Goal: Information Seeking & Learning: Check status

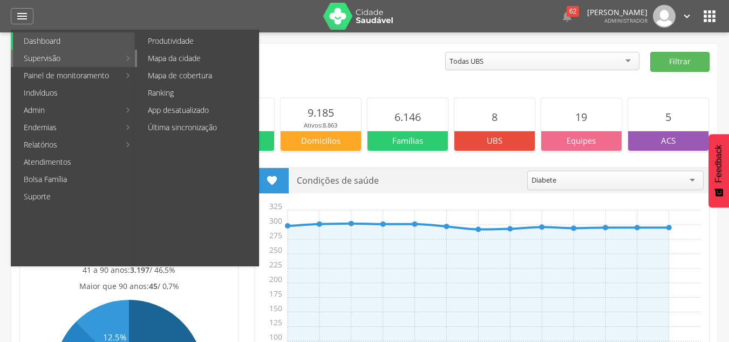
drag, startPoint x: 0, startPoint y: 0, endPoint x: 188, endPoint y: 60, distance: 197.7
click at [188, 60] on link "Mapa da cidade" at bounding box center [197, 58] width 121 height 17
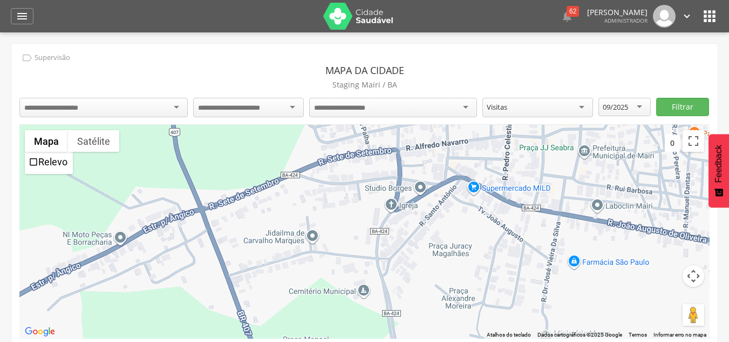
click at [100, 110] on div at bounding box center [103, 107] width 168 height 19
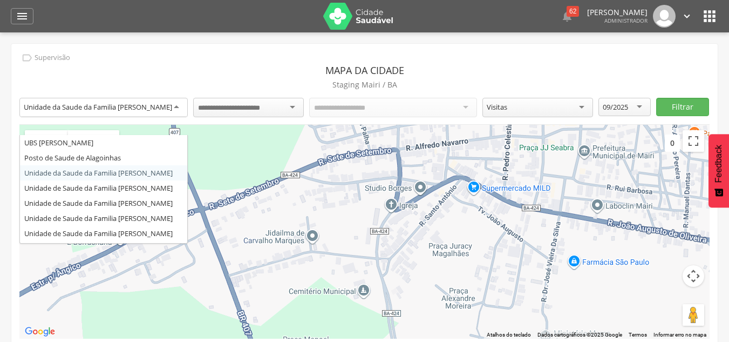
click at [151, 112] on div "Unidade da Saude da Familia [PERSON_NAME]" at bounding box center [98, 107] width 148 height 10
click at [279, 111] on div at bounding box center [248, 107] width 111 height 19
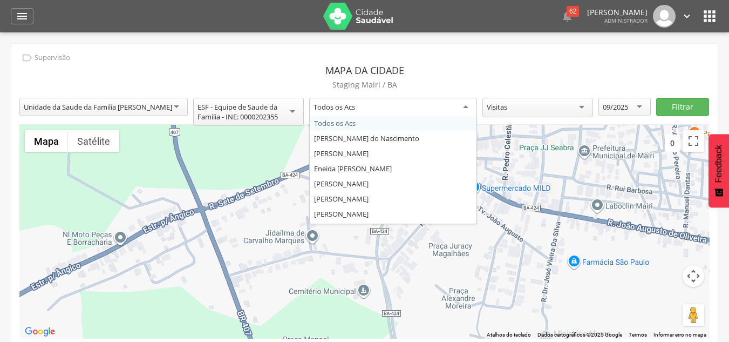
click at [386, 100] on div "Todos os Acs" at bounding box center [393, 107] width 168 height 19
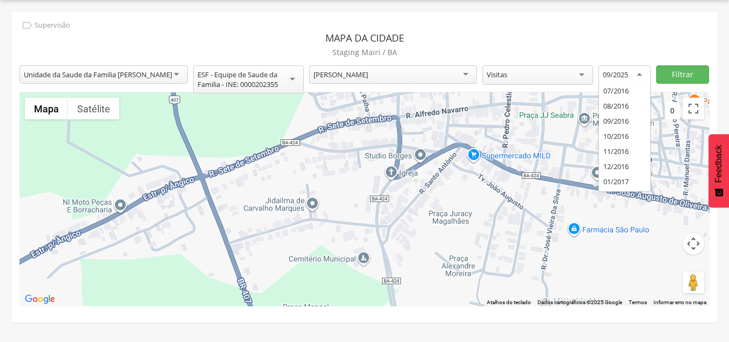
click at [637, 75] on div "09/2025" at bounding box center [625, 74] width 52 height 19
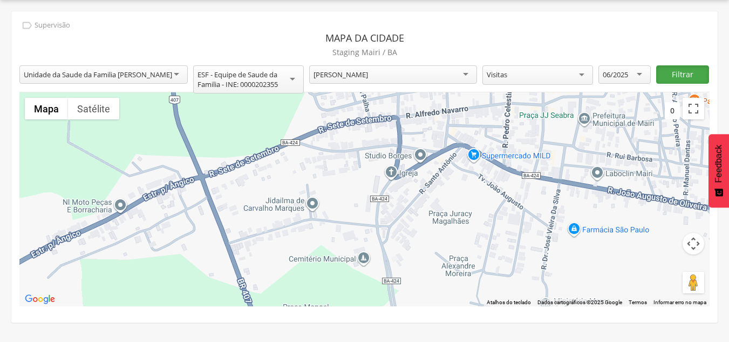
click at [677, 71] on button "Filtrar" at bounding box center [682, 74] width 52 height 18
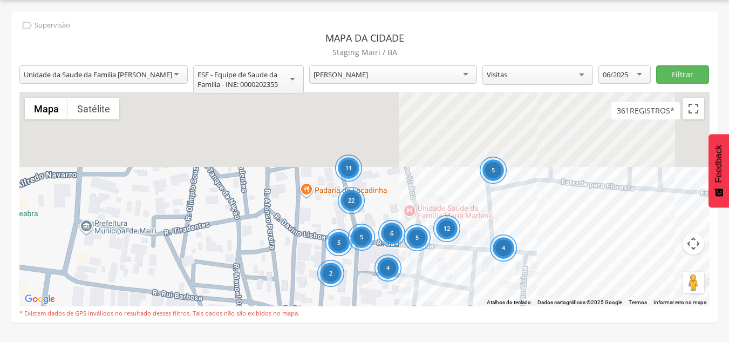
drag, startPoint x: 382, startPoint y: 226, endPoint x: 426, endPoint y: 299, distance: 85.0
click at [430, 301] on div "12 5 6 5 7 5 2 22 11 4 4 5" at bounding box center [364, 199] width 690 height 214
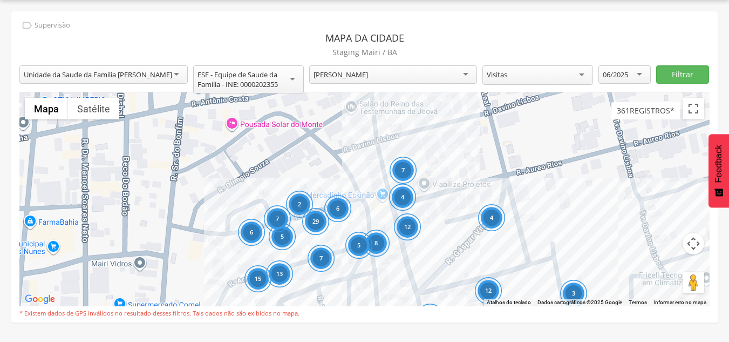
drag, startPoint x: 376, startPoint y: 202, endPoint x: 423, endPoint y: 306, distance: 114.3
click at [423, 306] on div "12 5 6 5 7 5 2 22 11 4 4 5 6 15 7 6 8 5 13 29 12 5 12 7 4 7 4 3 2" at bounding box center [364, 199] width 690 height 214
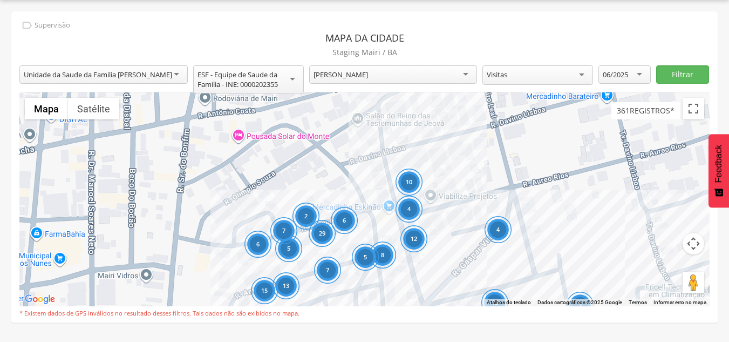
click at [358, 197] on div "12 5 6 5 7 5 2 22 11 4 4 5 6 15 7 6 8 5 13 29 12 5 12 10 4 7 4 3 2" at bounding box center [364, 199] width 690 height 214
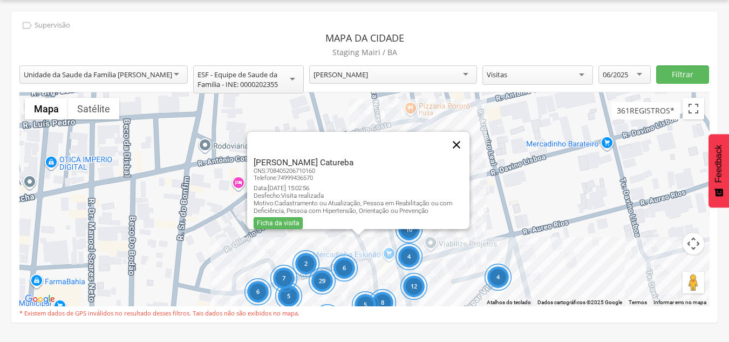
click at [466, 137] on button "Fechar" at bounding box center [457, 145] width 26 height 26
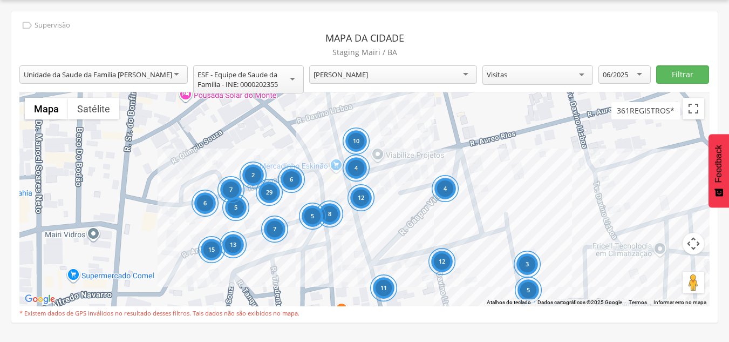
drag, startPoint x: 467, startPoint y: 248, endPoint x: 396, endPoint y: 138, distance: 130.9
click at [402, 142] on div "12 5 6 5 7 5 2 22 11 4 4 5 6 15 7 6 8 5 13 29 12 5 12 10 4 7 4 3 2" at bounding box center [364, 199] width 690 height 214
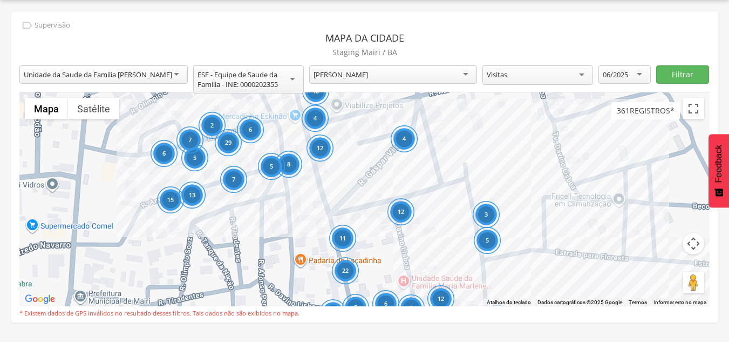
drag, startPoint x: 470, startPoint y: 188, endPoint x: 402, endPoint y: 144, distance: 81.1
click at [404, 146] on div "12 5 6 5 7 5 2 22 11 4 4 5 6 15 7 6 8 5 13 29 12 5 12 10 4 7 4 3 2" at bounding box center [364, 199] width 690 height 214
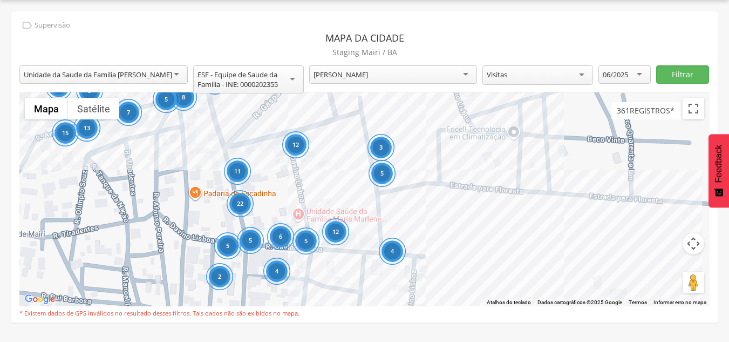
drag, startPoint x: 403, startPoint y: 214, endPoint x: 479, endPoint y: 155, distance: 95.9
click at [479, 155] on div "12 5 6 5 7 5 2 22 11 4 4 5 6 15 7 6 8 5 13 29 12 5 12 10 4 7 4 3 2" at bounding box center [364, 199] width 690 height 214
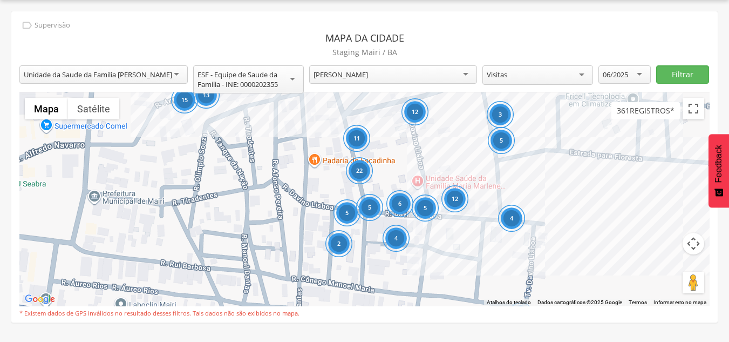
drag, startPoint x: 395, startPoint y: 230, endPoint x: 401, endPoint y: 254, distance: 24.1
click at [396, 248] on div "4" at bounding box center [395, 238] width 27 height 27
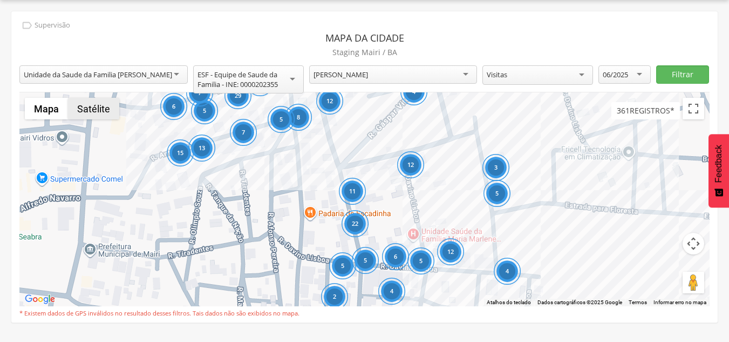
click at [86, 114] on button "Satélite" at bounding box center [93, 109] width 51 height 22
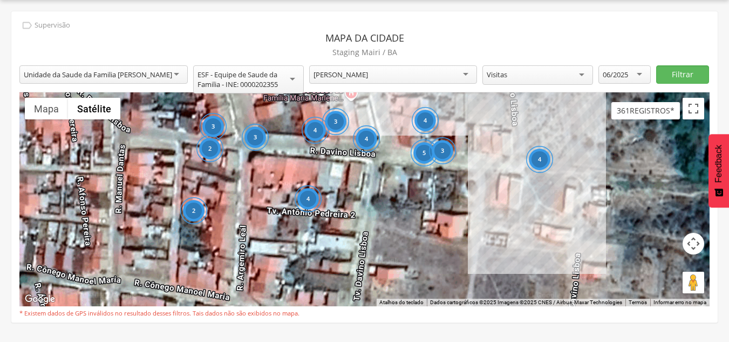
drag, startPoint x: 379, startPoint y: 174, endPoint x: 387, endPoint y: 211, distance: 38.0
click at [387, 211] on div "4 3 4 4 5 2 2 2 5 3 3 4 3 4" at bounding box center [364, 199] width 690 height 214
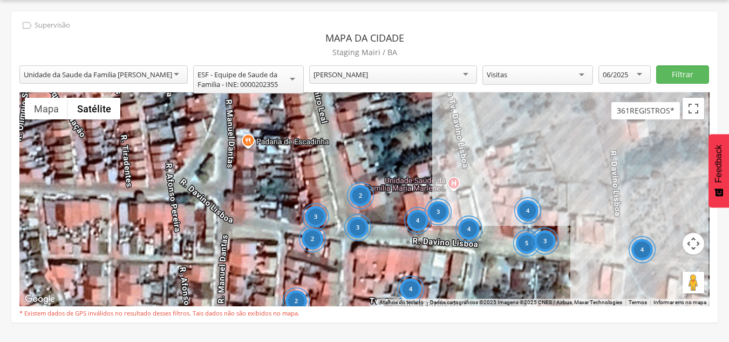
drag, startPoint x: 330, startPoint y: 176, endPoint x: 407, endPoint y: 249, distance: 106.1
click at [407, 249] on div "4 3 4 4 5 2 2 2 5 3 3 4 3 4 2" at bounding box center [364, 199] width 690 height 214
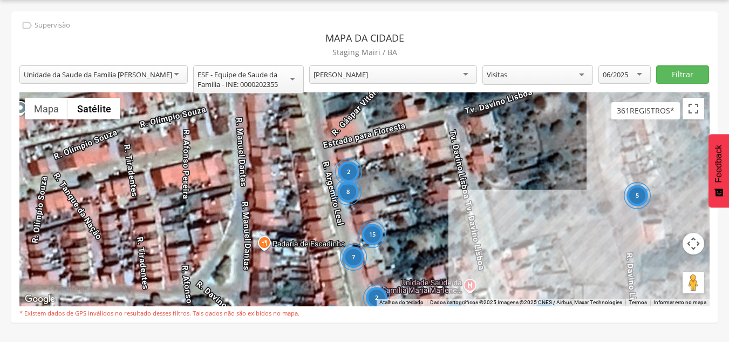
drag, startPoint x: 338, startPoint y: 168, endPoint x: 359, endPoint y: 261, distance: 95.1
click at [359, 261] on div "7" at bounding box center [353, 256] width 27 height 27
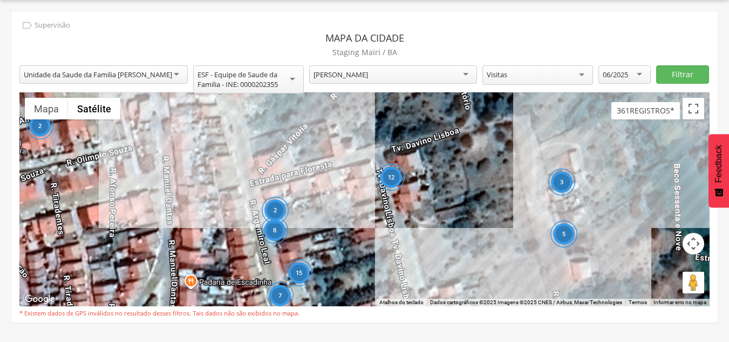
drag, startPoint x: 303, startPoint y: 158, endPoint x: 225, endPoint y: 191, distance: 84.7
click at [226, 192] on div "4 3 4 4 5 2 2 2 5 3 3 4 3 4 2 7 15 8 2 5 2 4 11 12 2 3" at bounding box center [364, 199] width 690 height 214
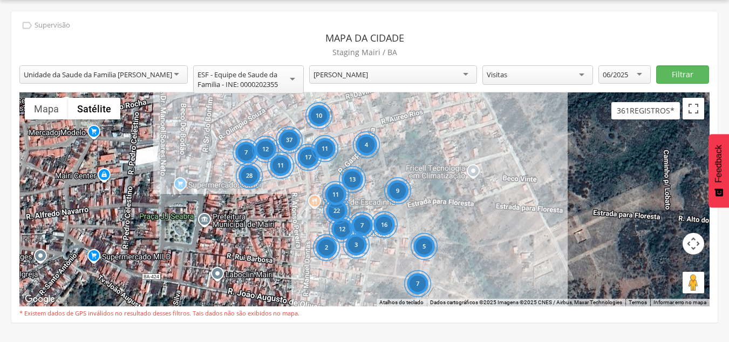
drag, startPoint x: 490, startPoint y: 245, endPoint x: 494, endPoint y: 235, distance: 10.4
click at [494, 235] on div "7 28 11 37 16 12 7 2 22 17 7 5 11 13 3 10 11 12 4 9" at bounding box center [364, 199] width 690 height 214
click at [510, 66] on div "Visitas" at bounding box center [538, 74] width 111 height 19
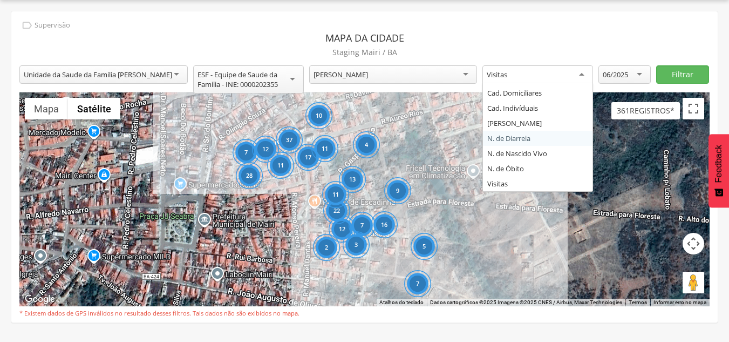
scroll to position [0, 0]
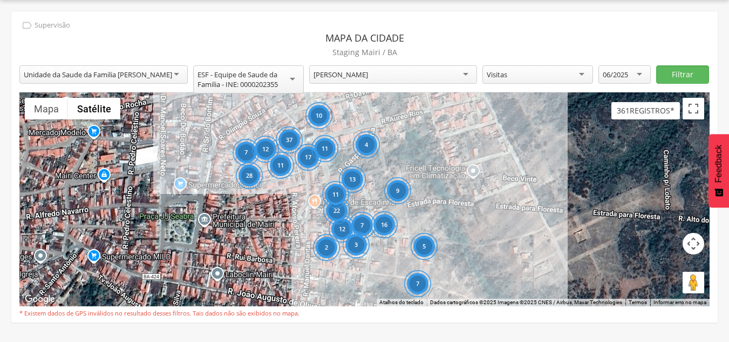
click at [502, 46] on p "Staging Mairi / BA" at bounding box center [364, 52] width 690 height 15
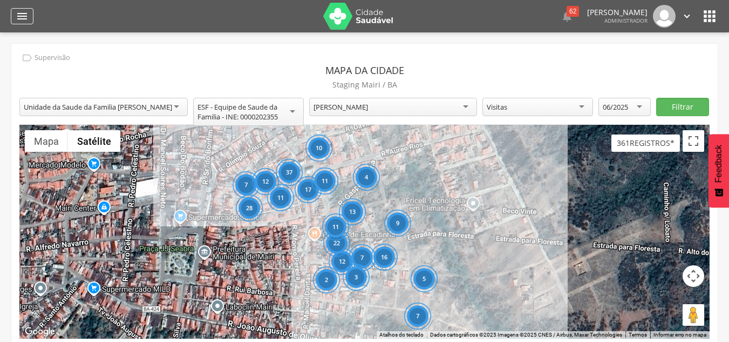
click at [20, 18] on icon "" at bounding box center [22, 16] width 13 height 13
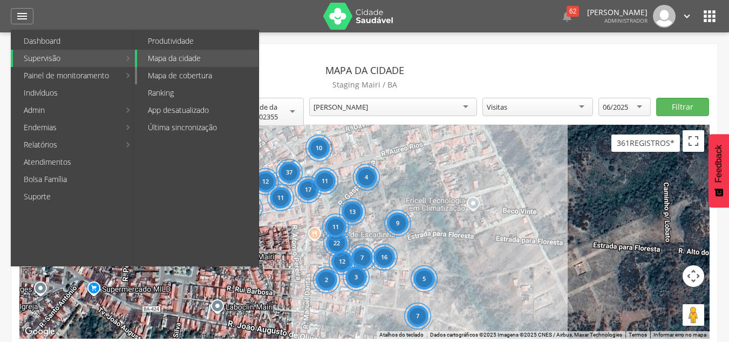
click at [171, 78] on link "Mapa de cobertura" at bounding box center [197, 75] width 121 height 17
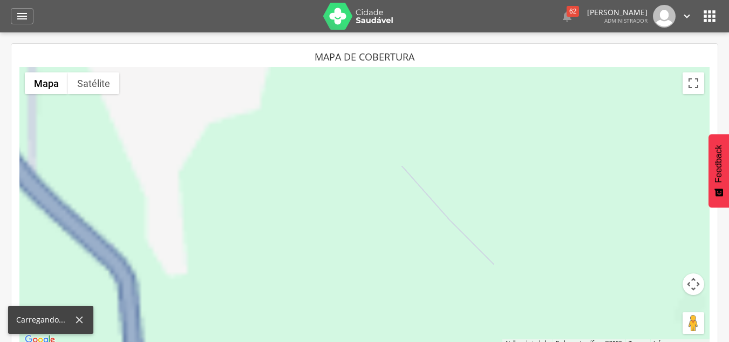
drag, startPoint x: 255, startPoint y: 144, endPoint x: 537, endPoint y: 254, distance: 302.8
click at [521, 255] on div at bounding box center [364, 207] width 690 height 280
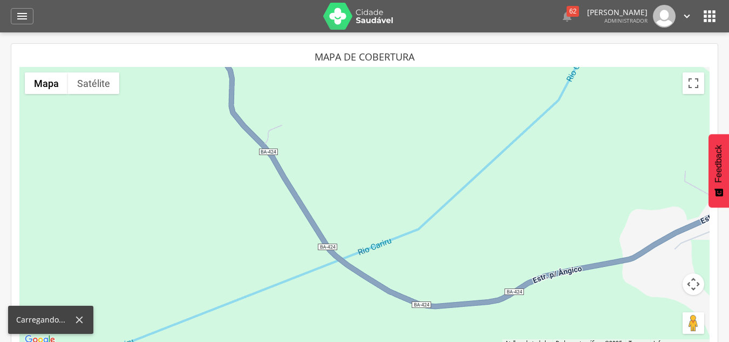
drag, startPoint x: 422, startPoint y: 198, endPoint x: 200, endPoint y: 196, distance: 221.3
click at [219, 208] on div at bounding box center [364, 207] width 690 height 280
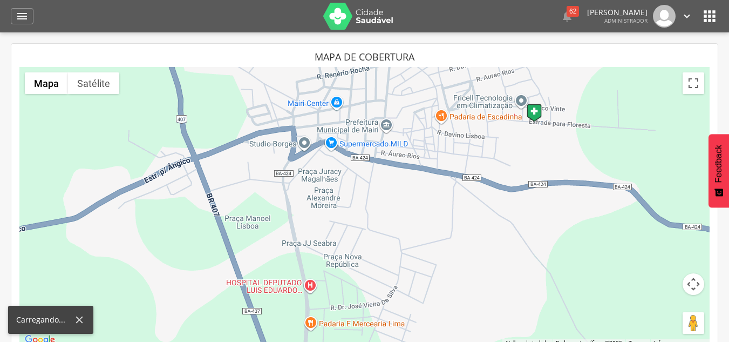
drag, startPoint x: 324, startPoint y: 195, endPoint x: 359, endPoint y: 253, distance: 67.3
click at [356, 245] on div at bounding box center [364, 207] width 690 height 280
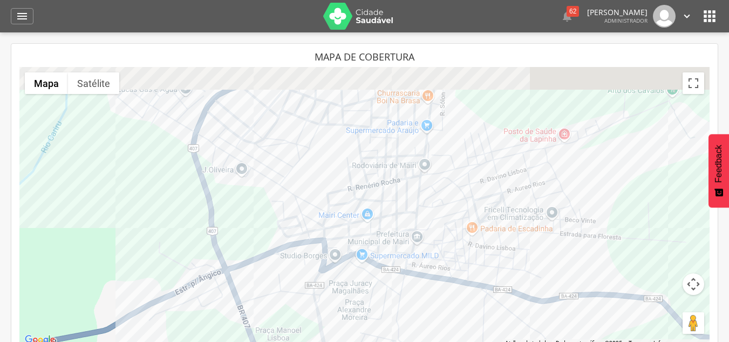
drag, startPoint x: 510, startPoint y: 131, endPoint x: 507, endPoint y: 181, distance: 50.3
click at [505, 179] on div at bounding box center [364, 207] width 690 height 280
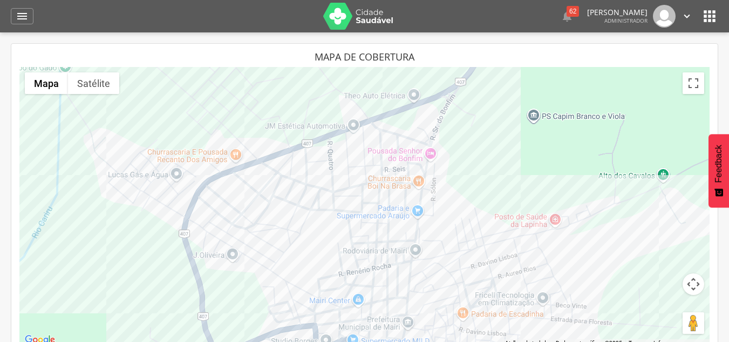
drag, startPoint x: 364, startPoint y: 135, endPoint x: 226, endPoint y: 134, distance: 138.2
click at [358, 204] on div at bounding box center [364, 207] width 690 height 280
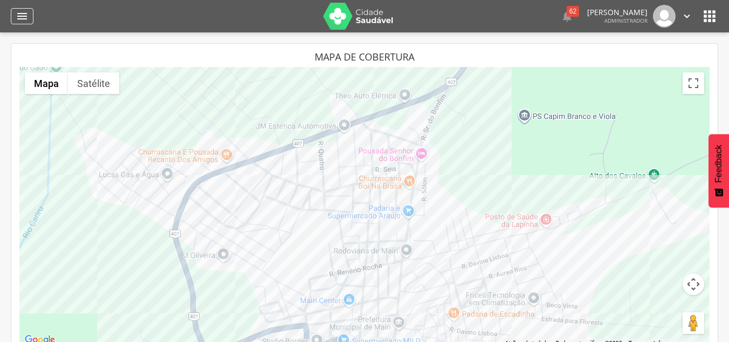
click at [21, 21] on icon "" at bounding box center [22, 16] width 13 height 13
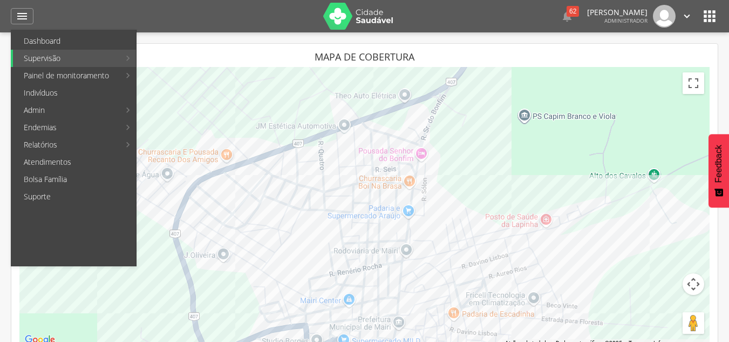
click at [170, 91] on link "Ranking" at bounding box center [197, 92] width 121 height 17
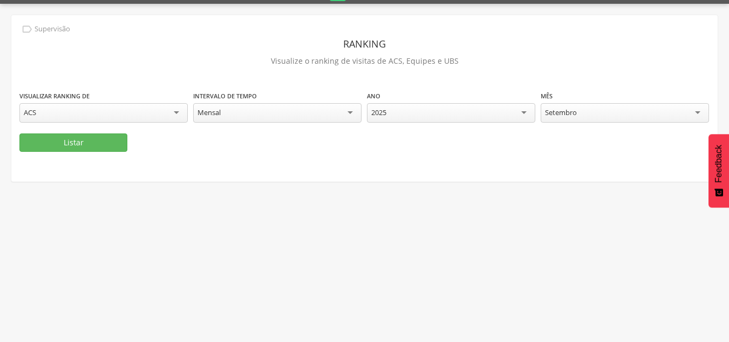
scroll to position [32, 0]
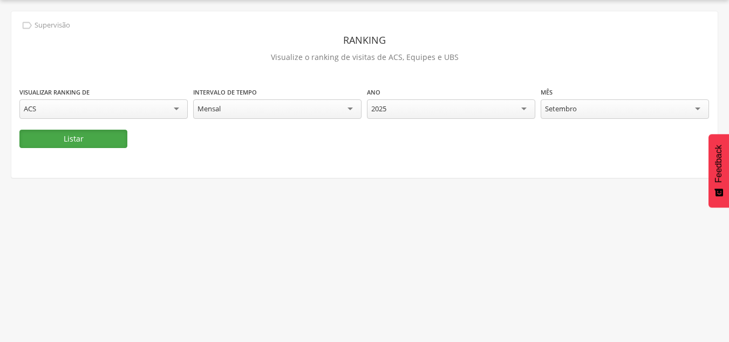
click at [90, 137] on button "Listar" at bounding box center [73, 139] width 108 height 18
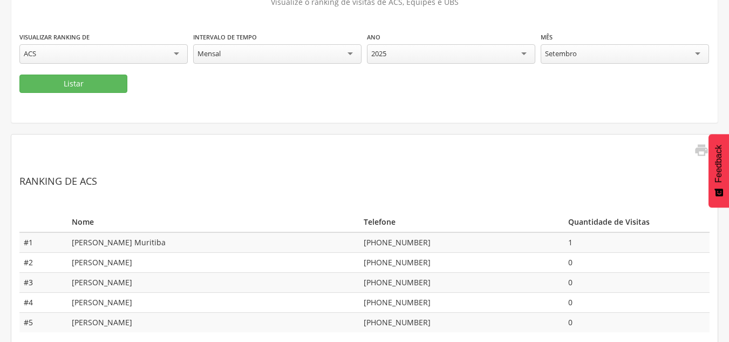
scroll to position [96, 0]
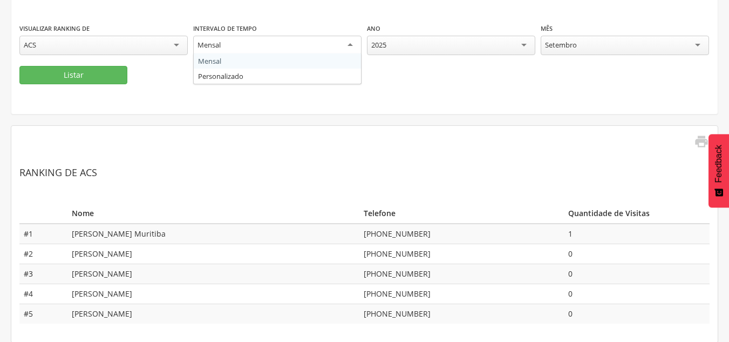
click at [243, 51] on div "Mensal" at bounding box center [277, 45] width 168 height 19
click at [266, 15] on div " Supervisão Ranking Visualize o ranking de visitas de ACS, Equipes e UBS Visua…" at bounding box center [364, 31] width 707 height 166
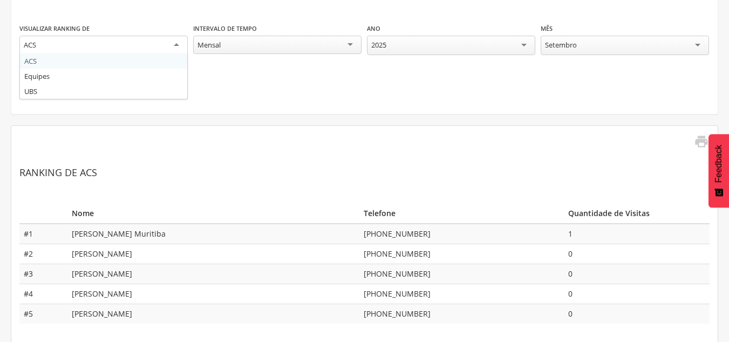
click at [117, 45] on div "ACS" at bounding box center [103, 45] width 168 height 19
click at [144, 2] on div " Supervisão Ranking Visualize o ranking de visitas de ACS, Equipes e UBS Visua…" at bounding box center [364, 31] width 707 height 166
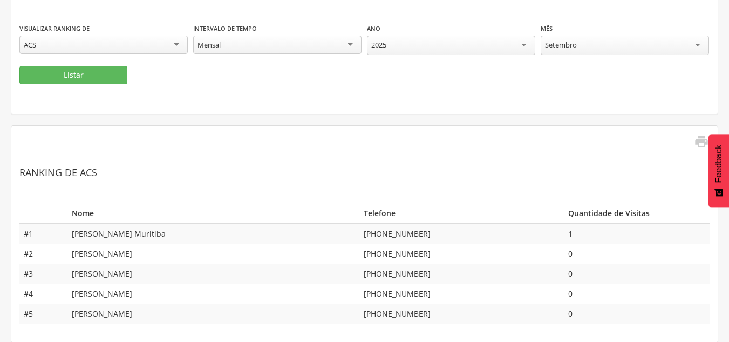
click at [574, 40] on div "Setembro" at bounding box center [561, 45] width 32 height 10
drag, startPoint x: 101, startPoint y: 87, endPoint x: 274, endPoint y: 104, distance: 173.6
click at [107, 87] on div " Supervisão Ranking Visualize o ranking de visitas de ACS, Equipes e UBS Visua…" at bounding box center [364, 31] width 707 height 166
click at [99, 81] on button "Listar" at bounding box center [73, 75] width 108 height 18
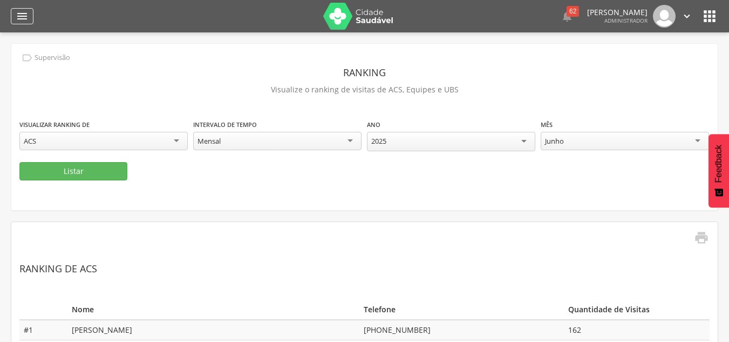
click at [20, 22] on icon "" at bounding box center [22, 16] width 13 height 13
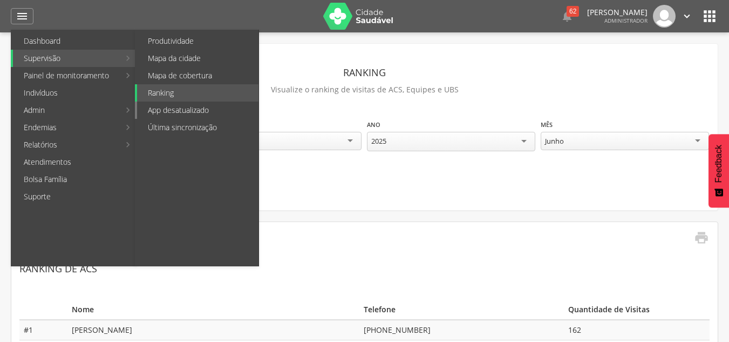
click at [186, 111] on link "App desatualizado" at bounding box center [197, 109] width 121 height 17
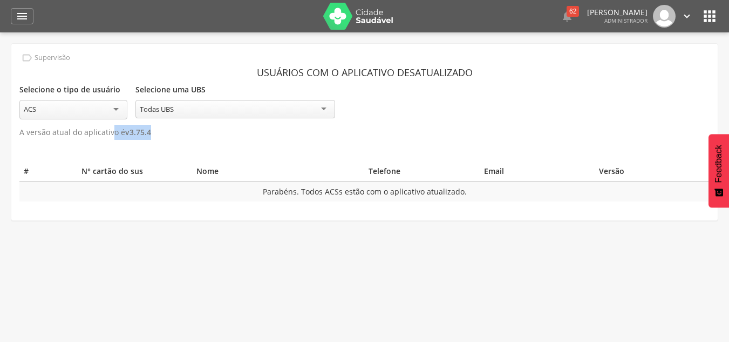
drag, startPoint x: 110, startPoint y: 133, endPoint x: 161, endPoint y: 128, distance: 51.0
click at [161, 128] on p "A versão atual do aplicativo é v 3.75.4" at bounding box center [364, 132] width 690 height 15
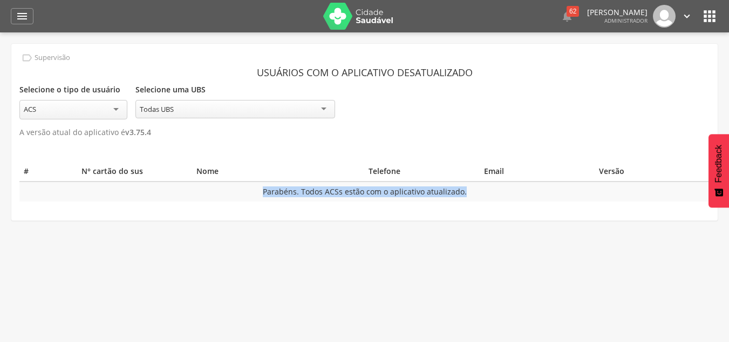
drag, startPoint x: 261, startPoint y: 189, endPoint x: 573, endPoint y: 186, distance: 312.0
click at [573, 186] on td "Parabéns. Todos ACSs estão com o aplicativo atualizado." at bounding box center [364, 191] width 690 height 20
click at [21, 21] on icon "" at bounding box center [22, 16] width 13 height 13
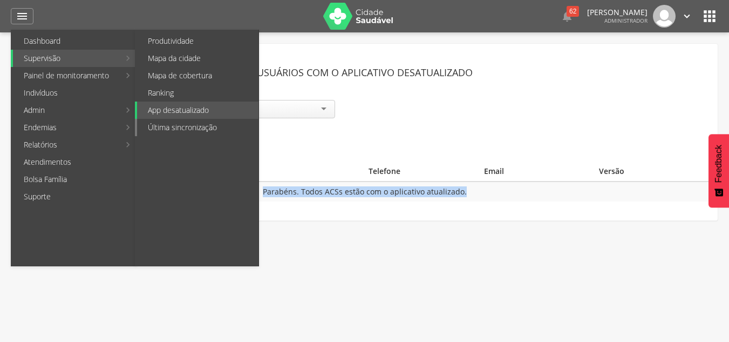
click at [178, 130] on link "Última sincronização" at bounding box center [197, 127] width 121 height 17
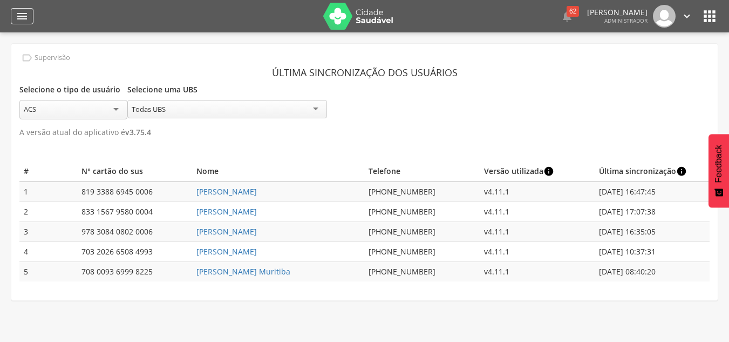
click at [22, 22] on icon "" at bounding box center [22, 16] width 13 height 13
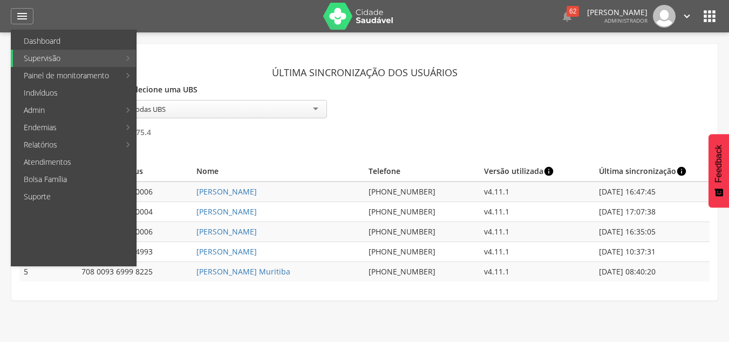
click at [307, 179] on link "Pré-[GEOGRAPHIC_DATA]" at bounding box center [321, 179] width 121 height 17
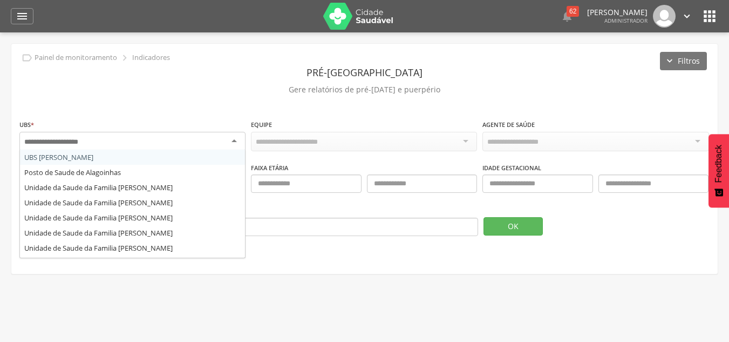
click at [52, 141] on input "select-one" at bounding box center [59, 142] width 71 height 10
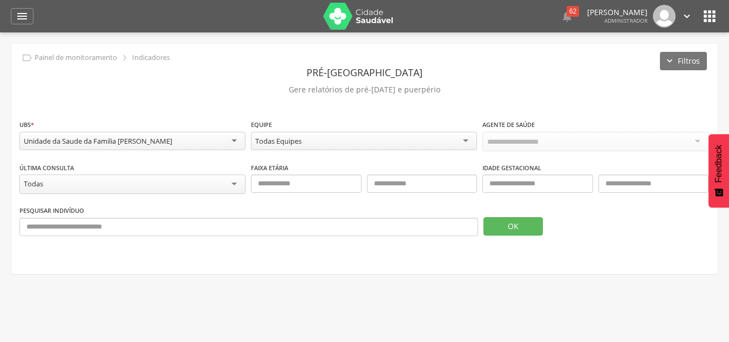
click at [174, 129] on div "**********" at bounding box center [132, 136] width 226 height 35
drag, startPoint x: 172, startPoint y: 138, endPoint x: 163, endPoint y: 147, distance: 12.2
click at [171, 139] on div "Unidade da Saude da Familia [PERSON_NAME]" at bounding box center [98, 141] width 148 height 10
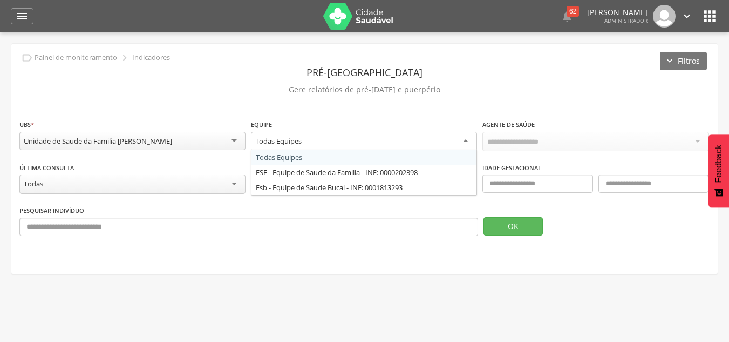
click at [311, 140] on div "Todas Equipes" at bounding box center [364, 141] width 226 height 19
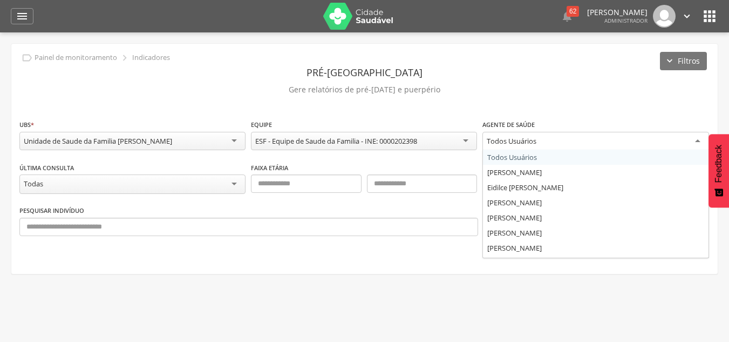
click at [544, 143] on div "Todos Usuários" at bounding box center [596, 141] width 226 height 19
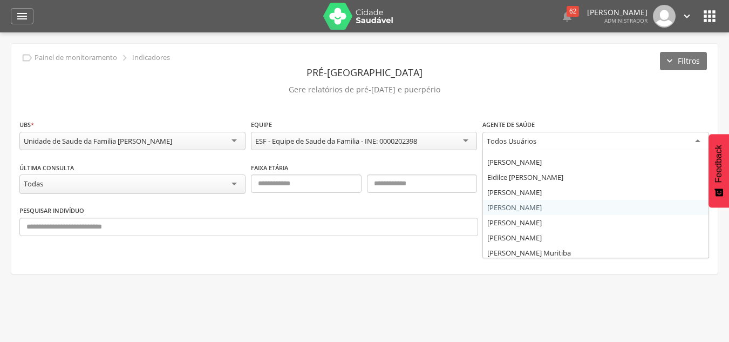
scroll to position [13, 0]
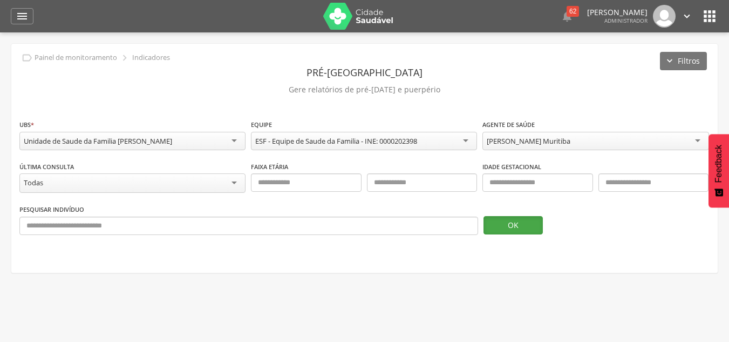
click at [522, 221] on button "OK" at bounding box center [513, 225] width 59 height 18
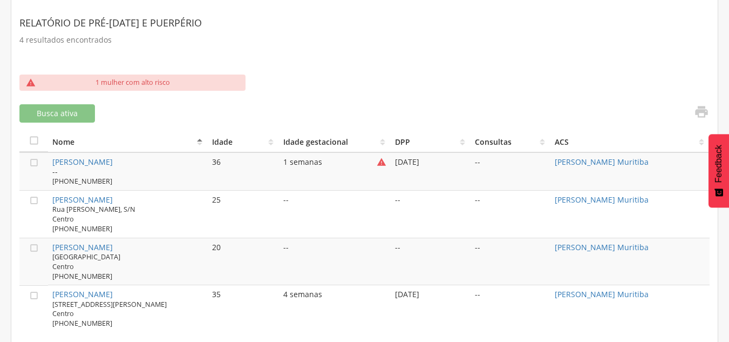
scroll to position [299, 0]
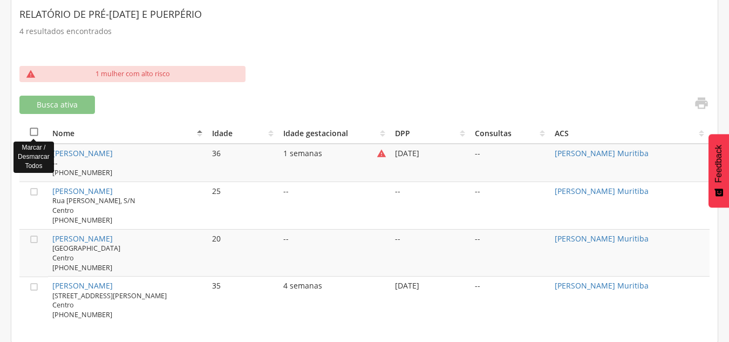
click at [33, 133] on icon "" at bounding box center [34, 131] width 11 height 11
click at [33, 133] on icon "" at bounding box center [34, 131] width 11 height 11
click at [33, 152] on icon "" at bounding box center [34, 153] width 11 height 11
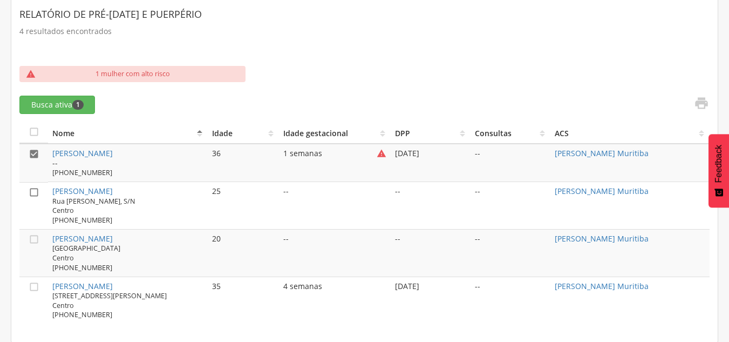
click at [36, 191] on icon "" at bounding box center [34, 192] width 11 height 11
click at [37, 105] on button "Busca ativa 2" at bounding box center [57, 105] width 76 height 18
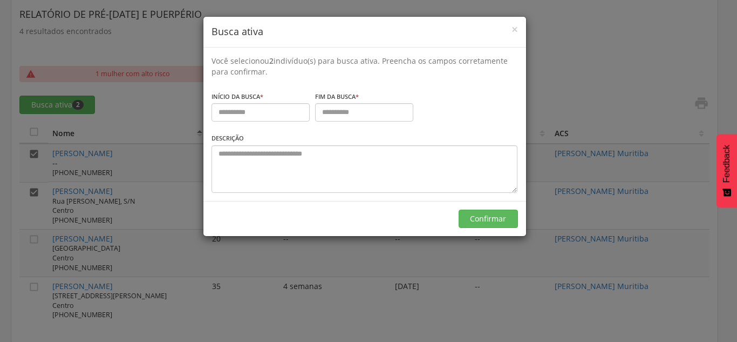
click at [578, 127] on div "× Busca ativa Você selecionou 2 indivíduo(s) para busca ativa. Preencha os camp…" at bounding box center [368, 171] width 737 height 342
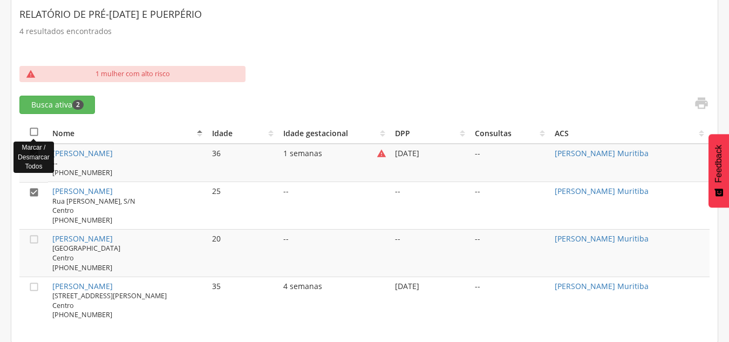
click at [30, 131] on icon "" at bounding box center [34, 131] width 11 height 11
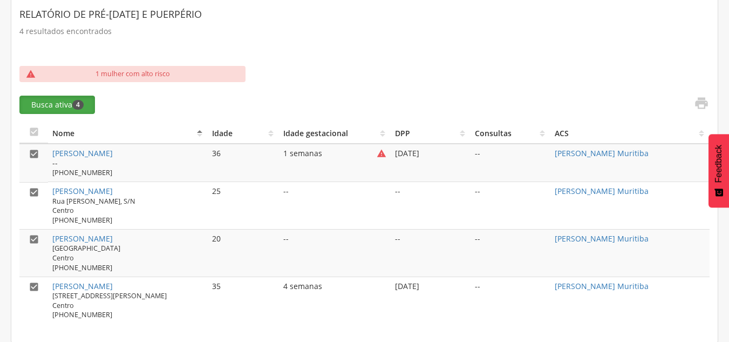
click at [52, 104] on button "Busca ativa 4" at bounding box center [57, 105] width 76 height 18
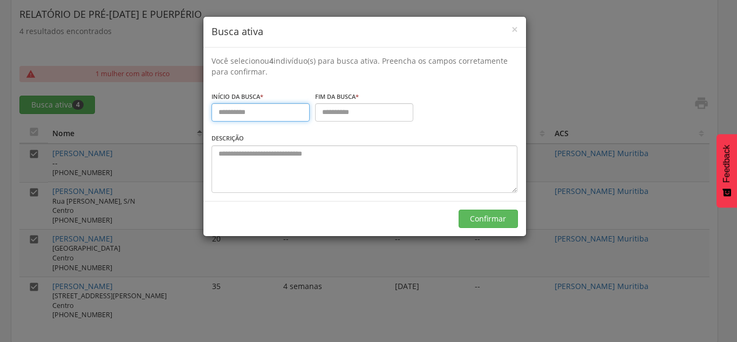
click at [278, 114] on input "text" at bounding box center [261, 112] width 98 height 18
type input "**********"
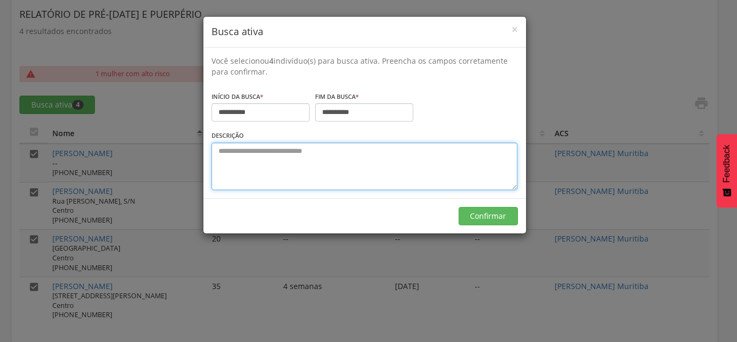
click at [309, 151] on textarea at bounding box center [365, 167] width 306 height 48
type textarea "**********"
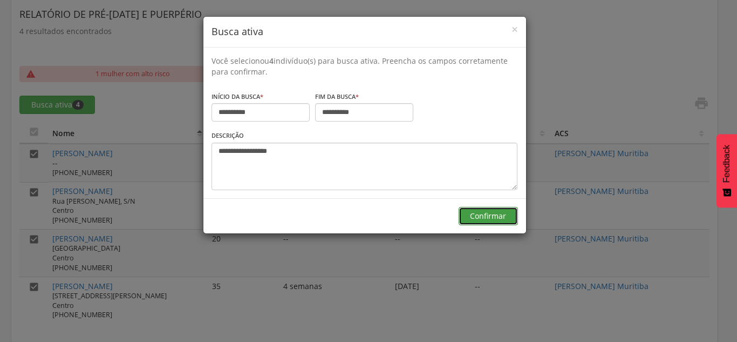
click at [476, 209] on button "Confirmar" at bounding box center [488, 216] width 59 height 18
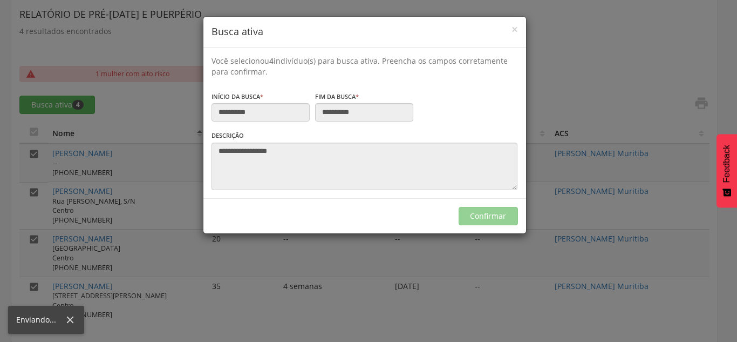
type input "**********"
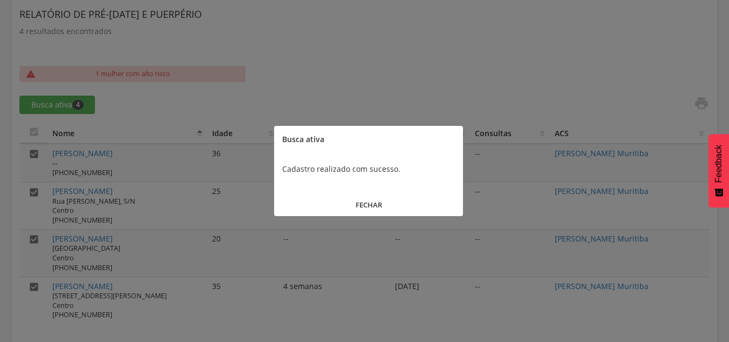
click at [378, 206] on button "FECHAR" at bounding box center [368, 204] width 189 height 23
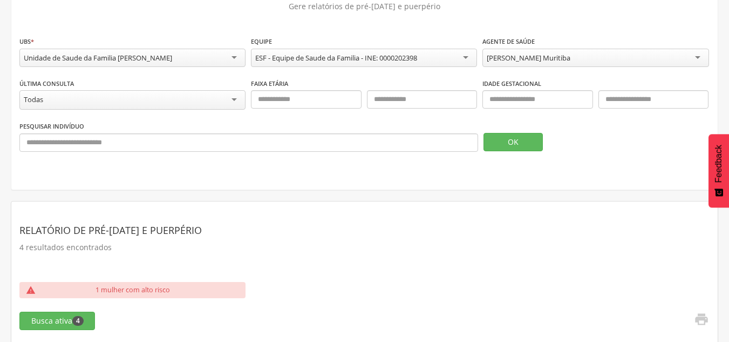
scroll to position [0, 0]
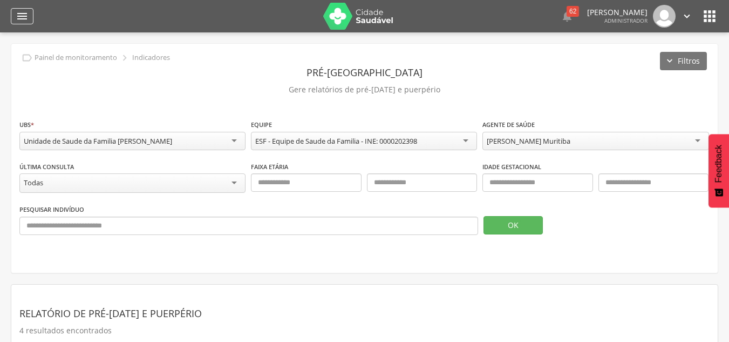
click at [19, 20] on icon "" at bounding box center [22, 16] width 13 height 13
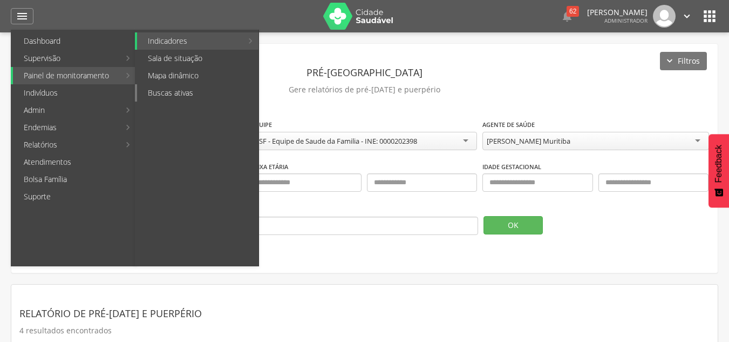
click at [191, 92] on link "Buscas ativas" at bounding box center [197, 92] width 121 height 17
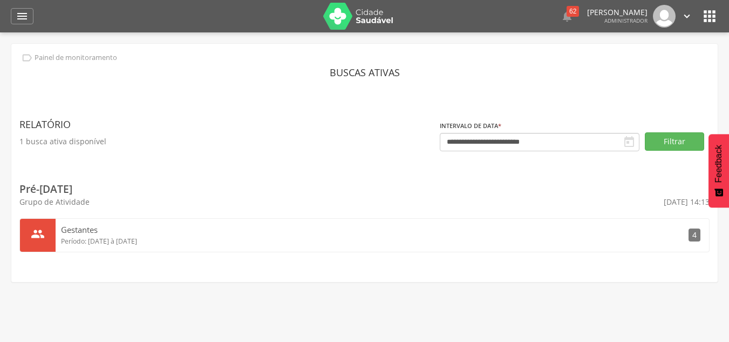
click at [133, 234] on p "Gestantes" at bounding box center [375, 229] width 628 height 11
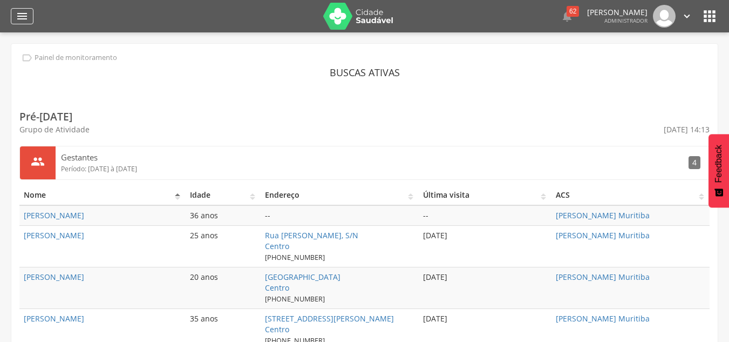
click at [23, 15] on icon "" at bounding box center [22, 16] width 13 height 13
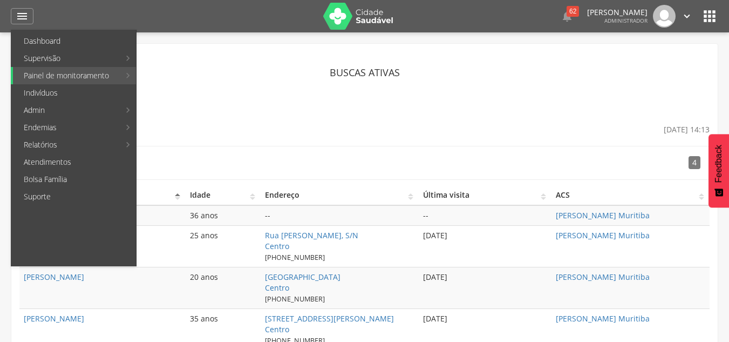
click at [708, 13] on icon "" at bounding box center [709, 16] width 17 height 17
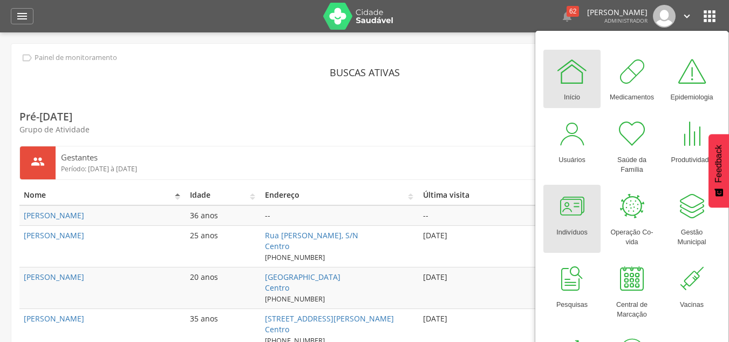
scroll to position [54, 0]
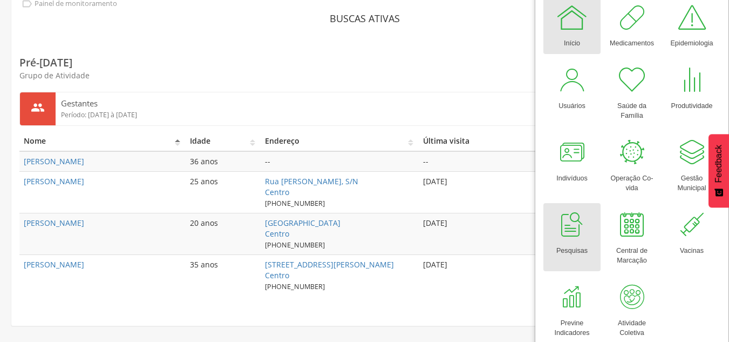
click at [573, 241] on div "Pesquisas" at bounding box center [572, 248] width 31 height 15
